Goal: Information Seeking & Learning: Check status

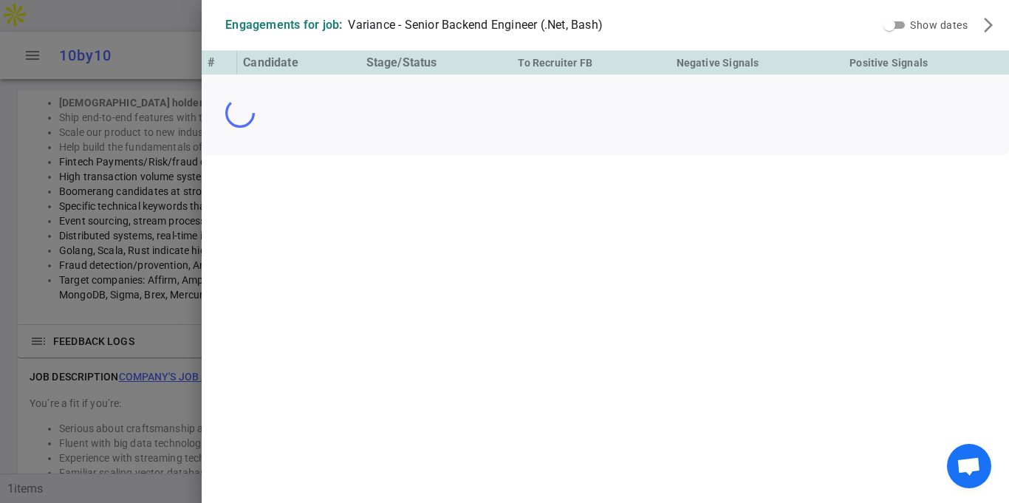
scroll to position [1045, 0]
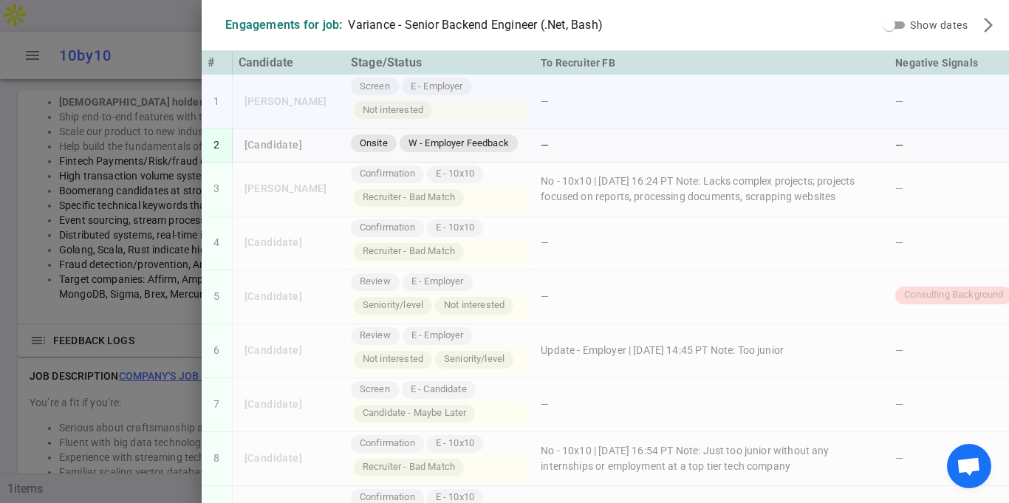
click at [819, 110] on td "—" at bounding box center [712, 102] width 354 height 54
click at [936, 257] on td "—" at bounding box center [983, 243] width 189 height 54
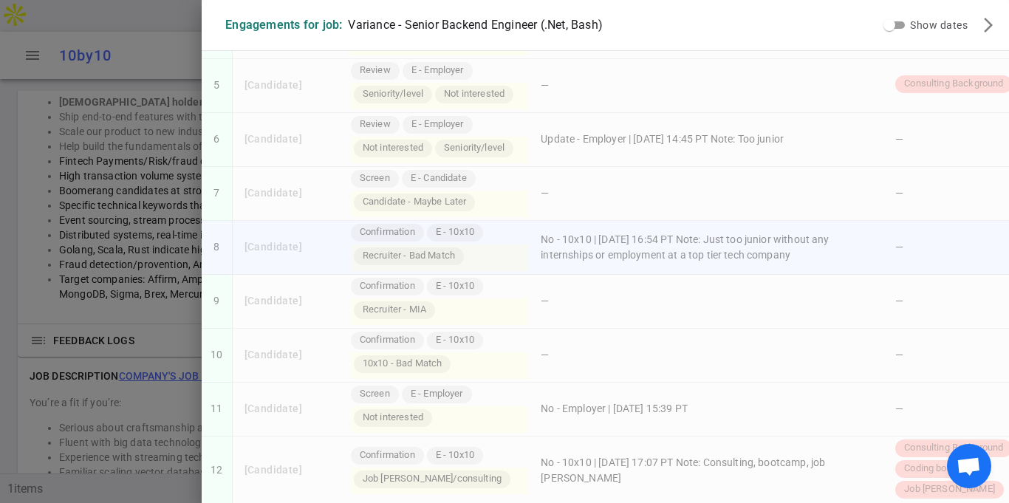
scroll to position [295, 0]
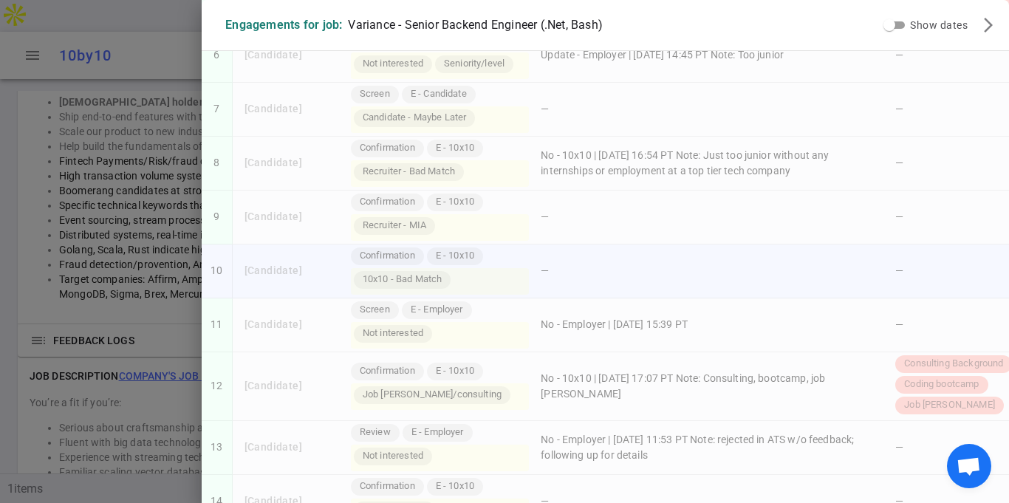
click at [664, 246] on td "—" at bounding box center [712, 271] width 354 height 54
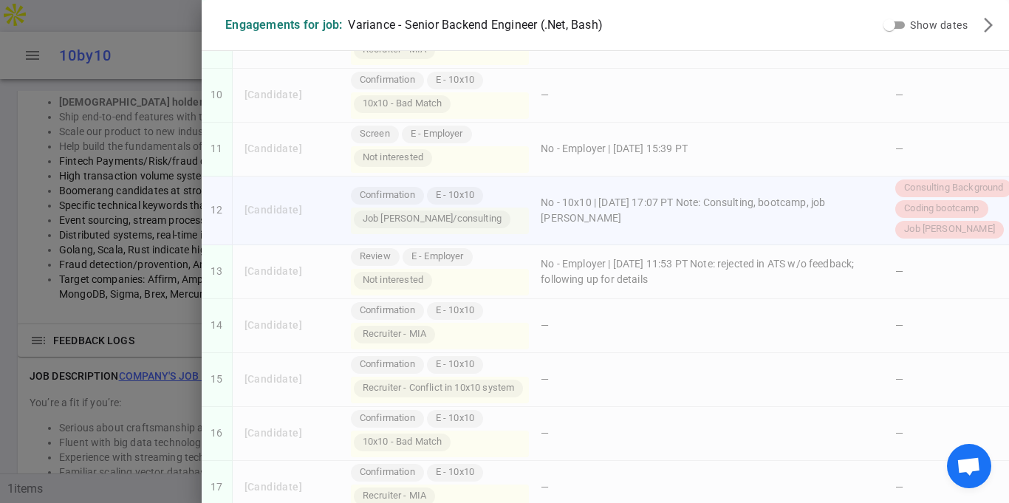
scroll to position [473, 0]
click at [658, 306] on td "—" at bounding box center [712, 325] width 354 height 54
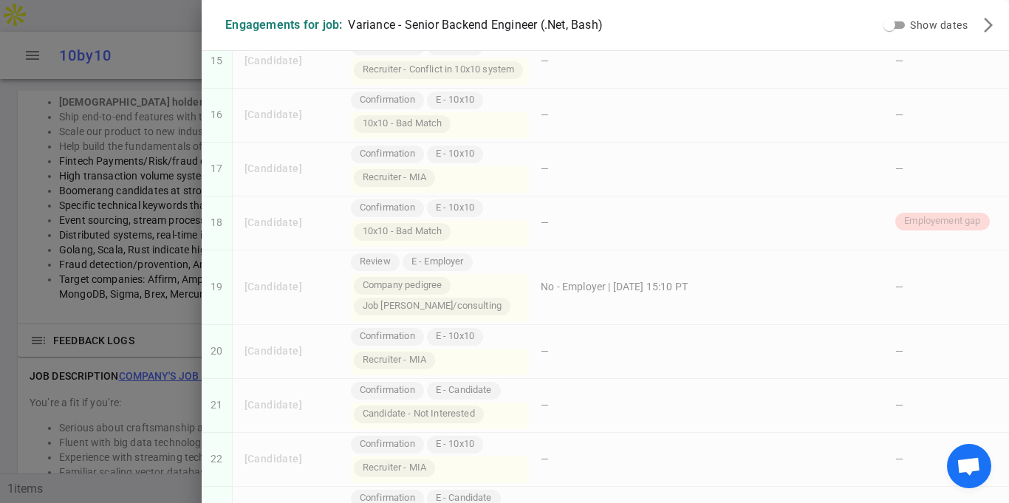
scroll to position [797, 0]
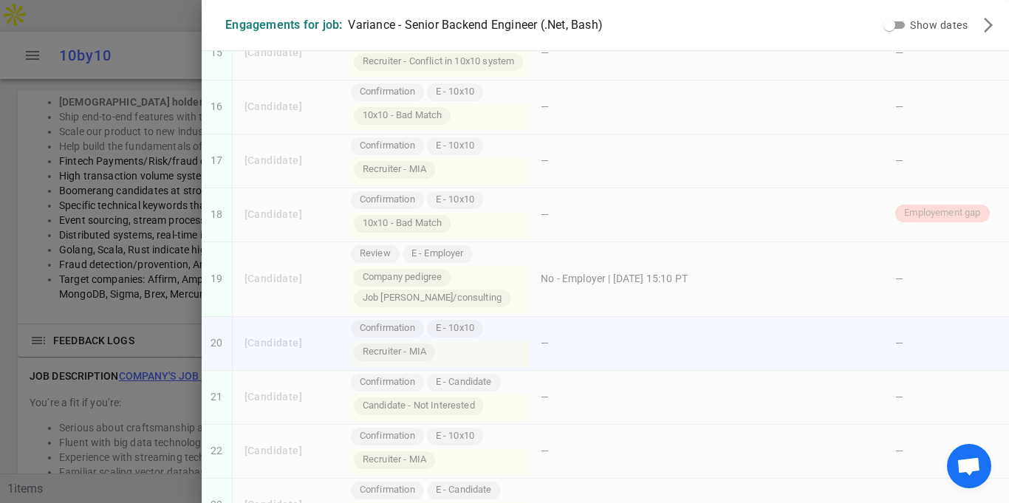
click at [658, 317] on td "—" at bounding box center [712, 344] width 354 height 54
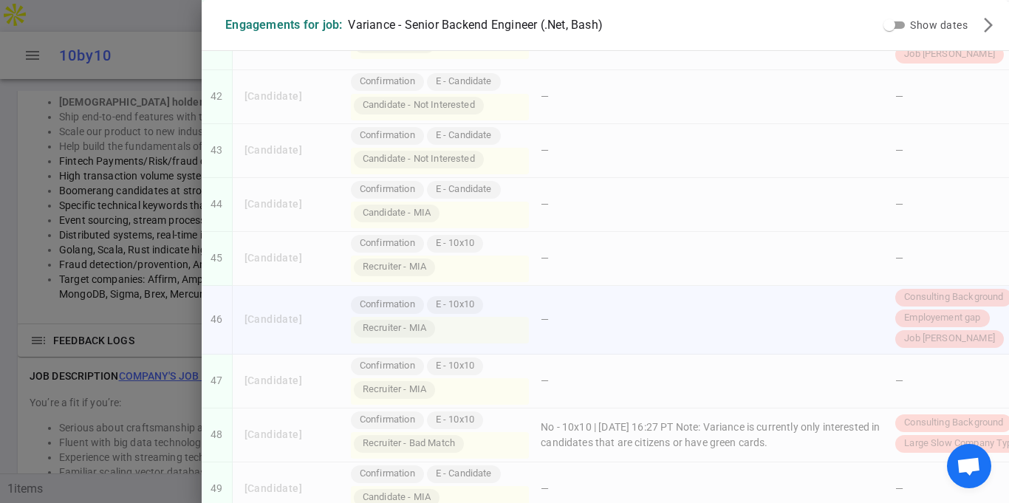
scroll to position [2274, 0]
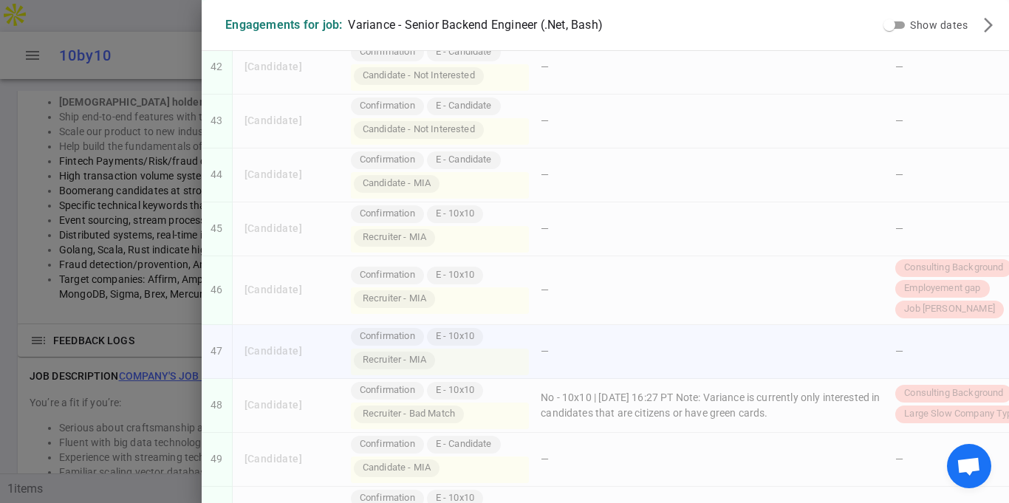
click at [660, 325] on td "—" at bounding box center [712, 352] width 354 height 54
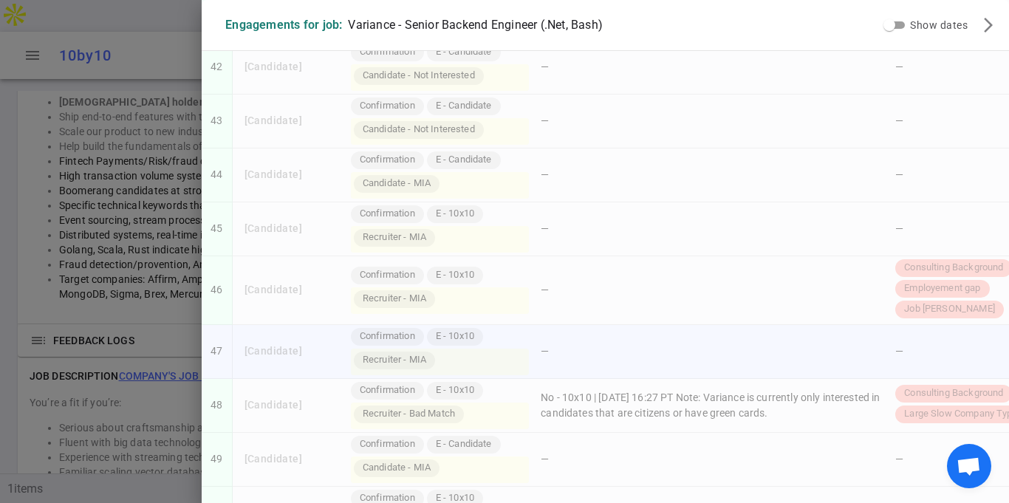
click at [660, 325] on td "—" at bounding box center [712, 352] width 354 height 54
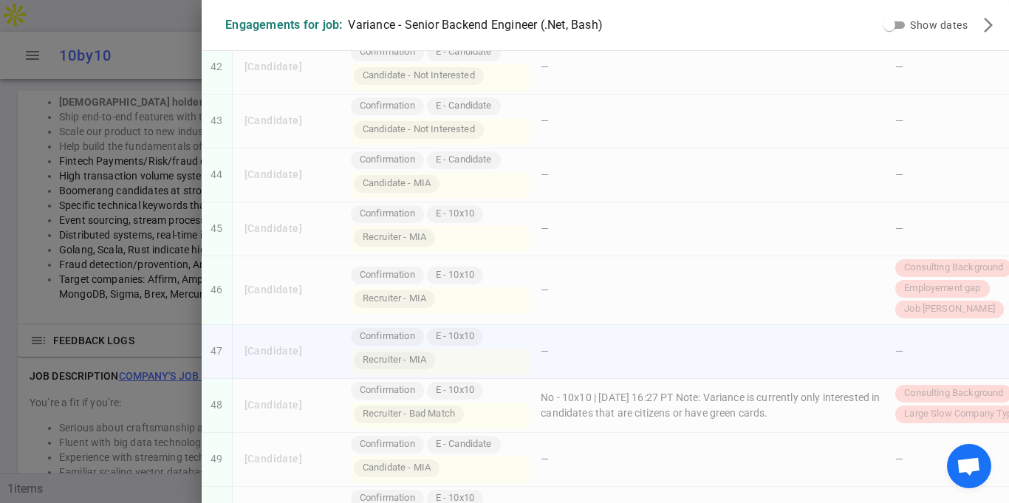
click at [660, 325] on td "—" at bounding box center [712, 352] width 354 height 54
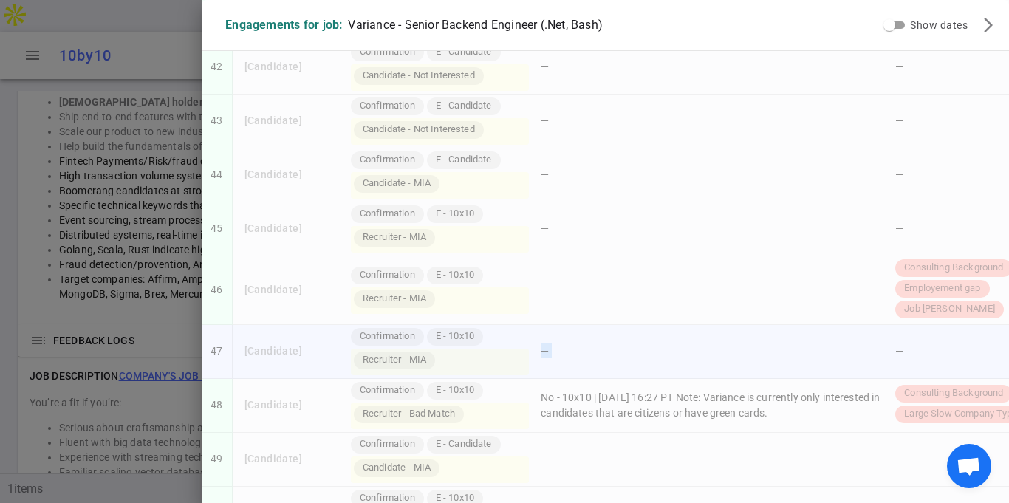
click at [659, 325] on td "—" at bounding box center [712, 352] width 354 height 54
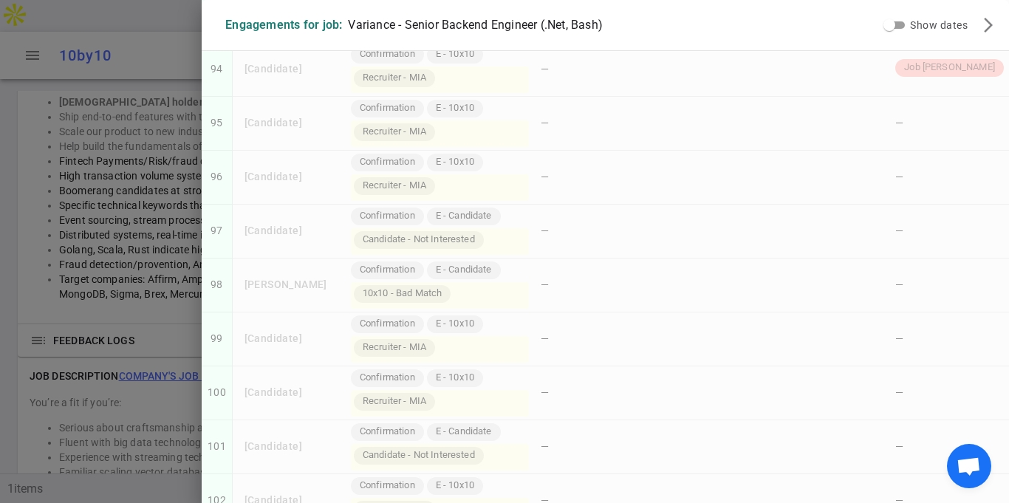
scroll to position [5124, 0]
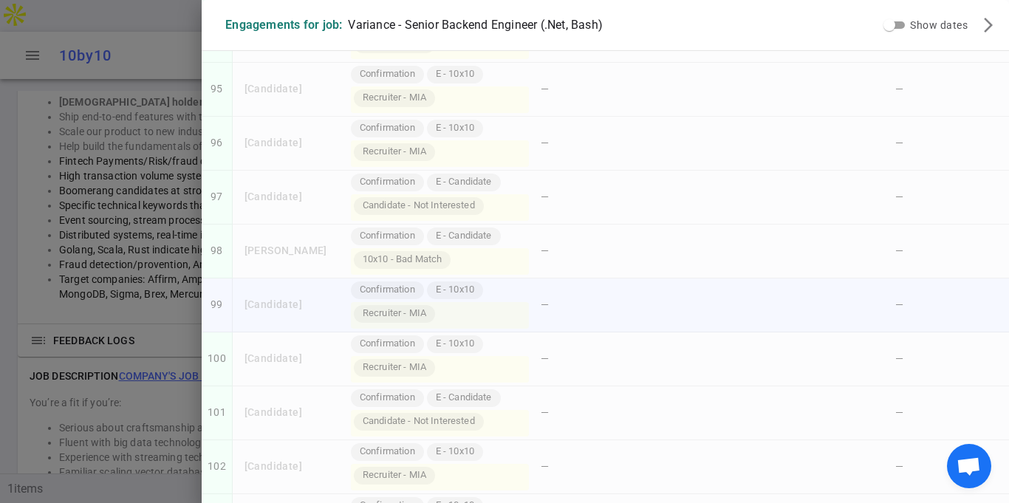
click at [770, 278] on td "—" at bounding box center [712, 305] width 354 height 54
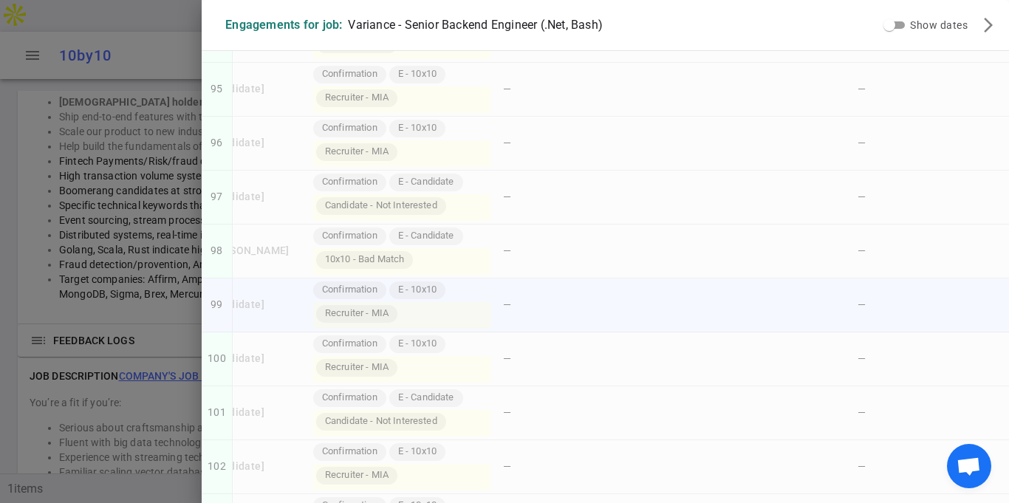
scroll to position [0, 50]
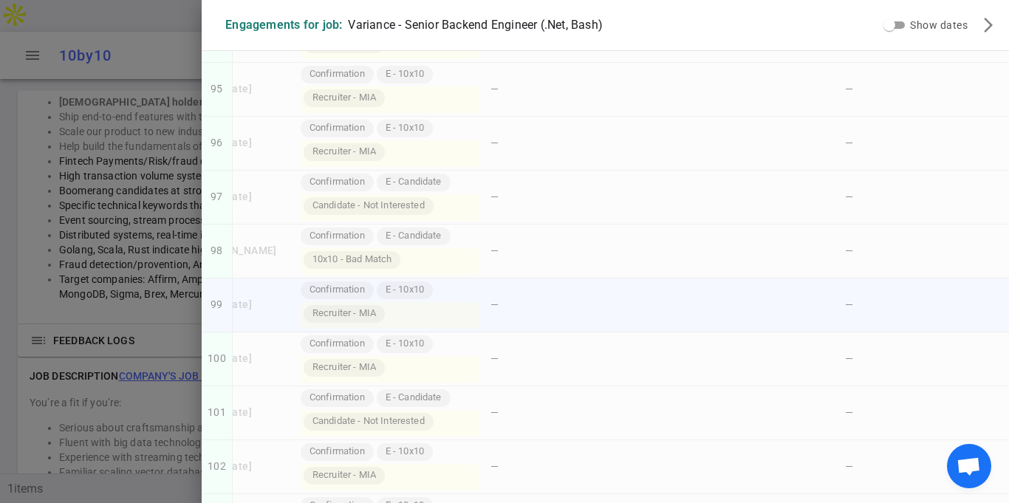
click at [704, 278] on td "—" at bounding box center [661, 305] width 354 height 54
click at [756, 63] on td "—" at bounding box center [661, 90] width 354 height 54
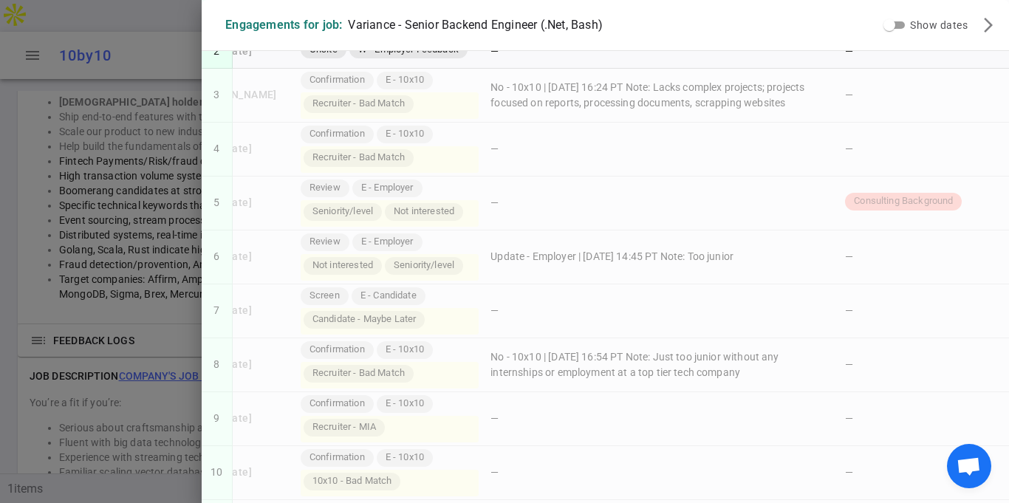
scroll to position [0, 0]
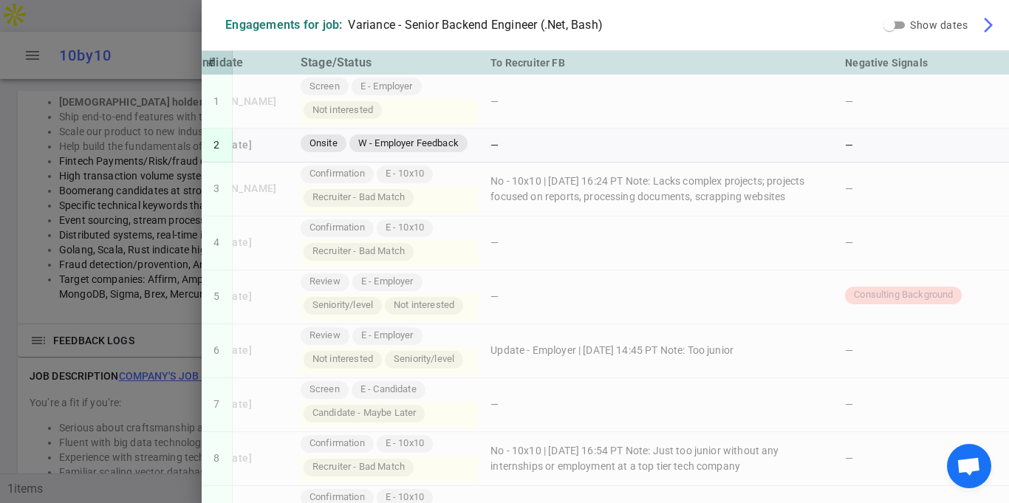
click at [986, 21] on span "arrow_forward_ios" at bounding box center [988, 25] width 18 height 18
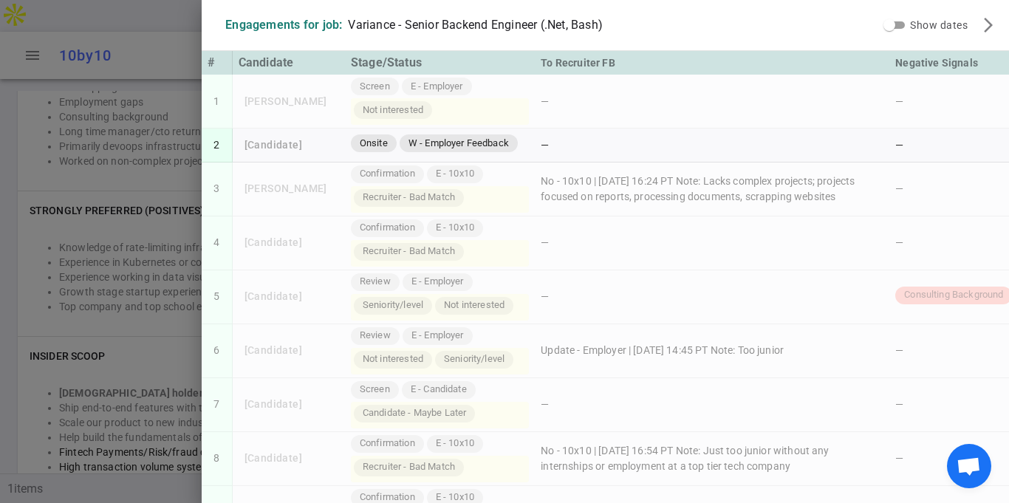
scroll to position [1045, 0]
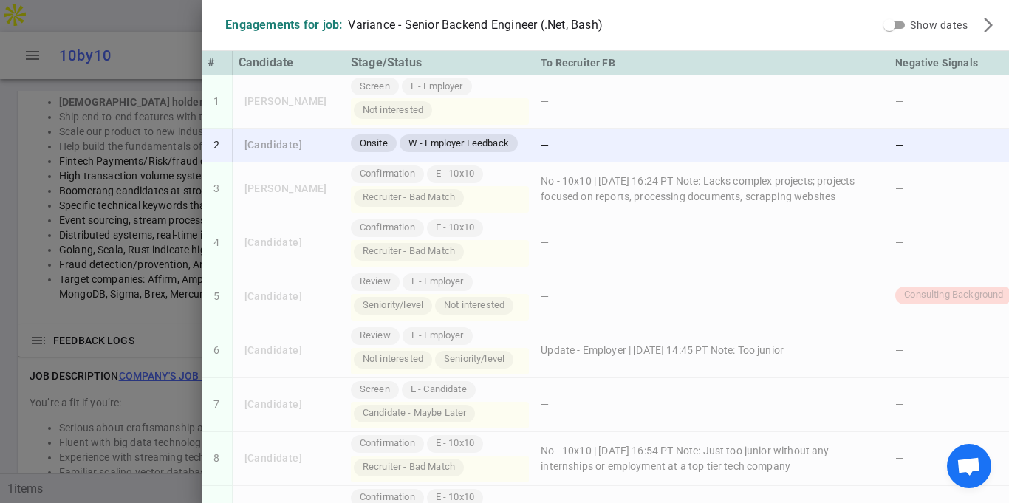
click at [497, 143] on span "W - Employer Feedback" at bounding box center [458, 144] width 112 height 14
click at [356, 140] on td "Onsite W - Employer Feedback" at bounding box center [440, 145] width 190 height 34
